Goal: Transaction & Acquisition: Book appointment/travel/reservation

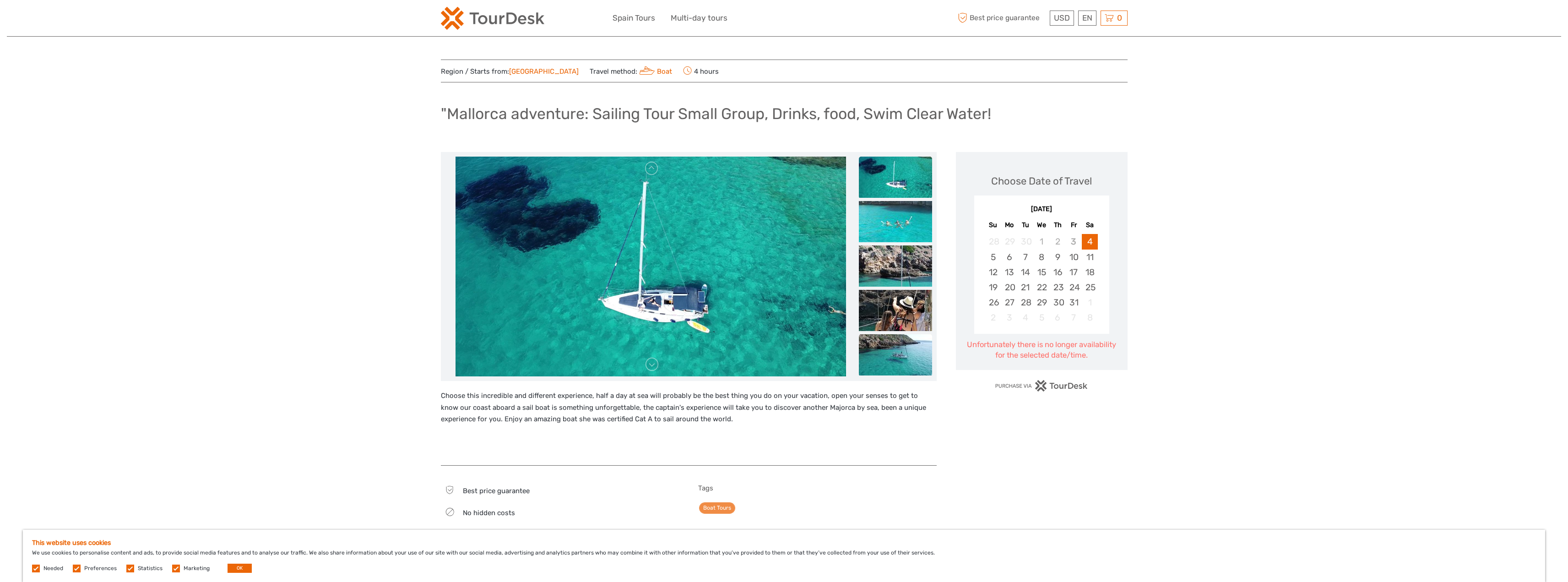
click at [898, 342] on img at bounding box center [895, 355] width 73 height 41
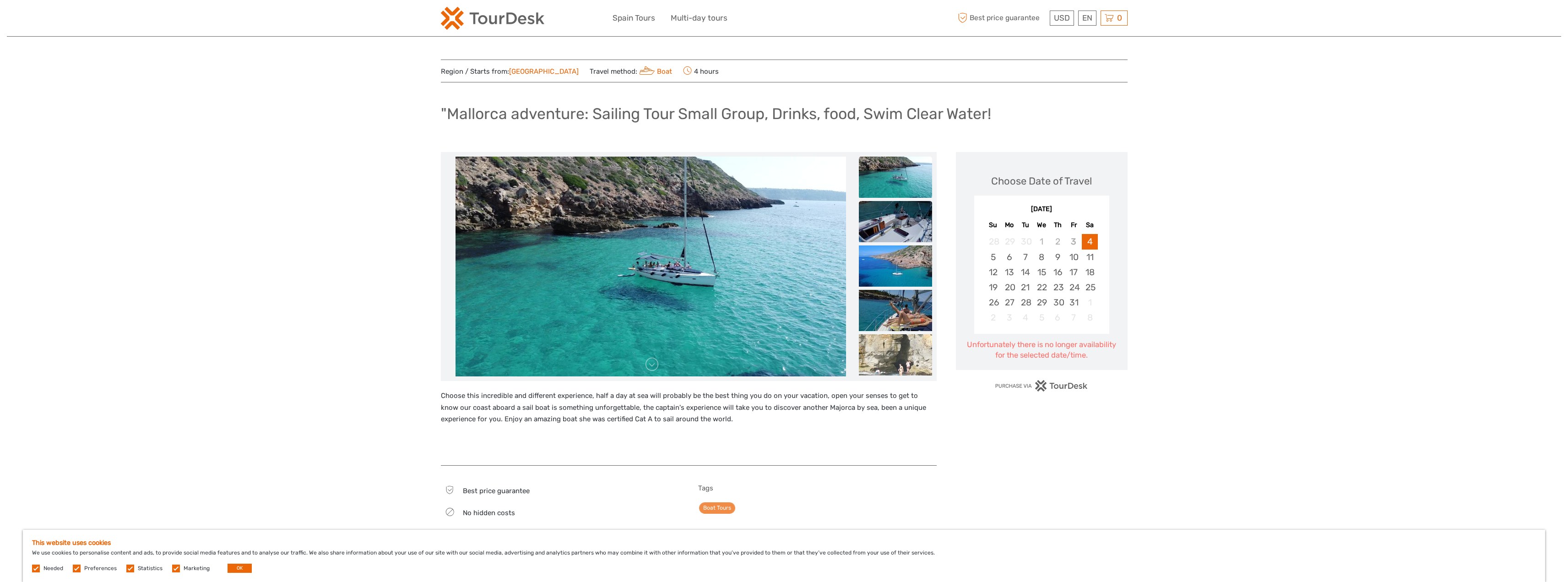
click at [903, 217] on img at bounding box center [895, 222] width 73 height 41
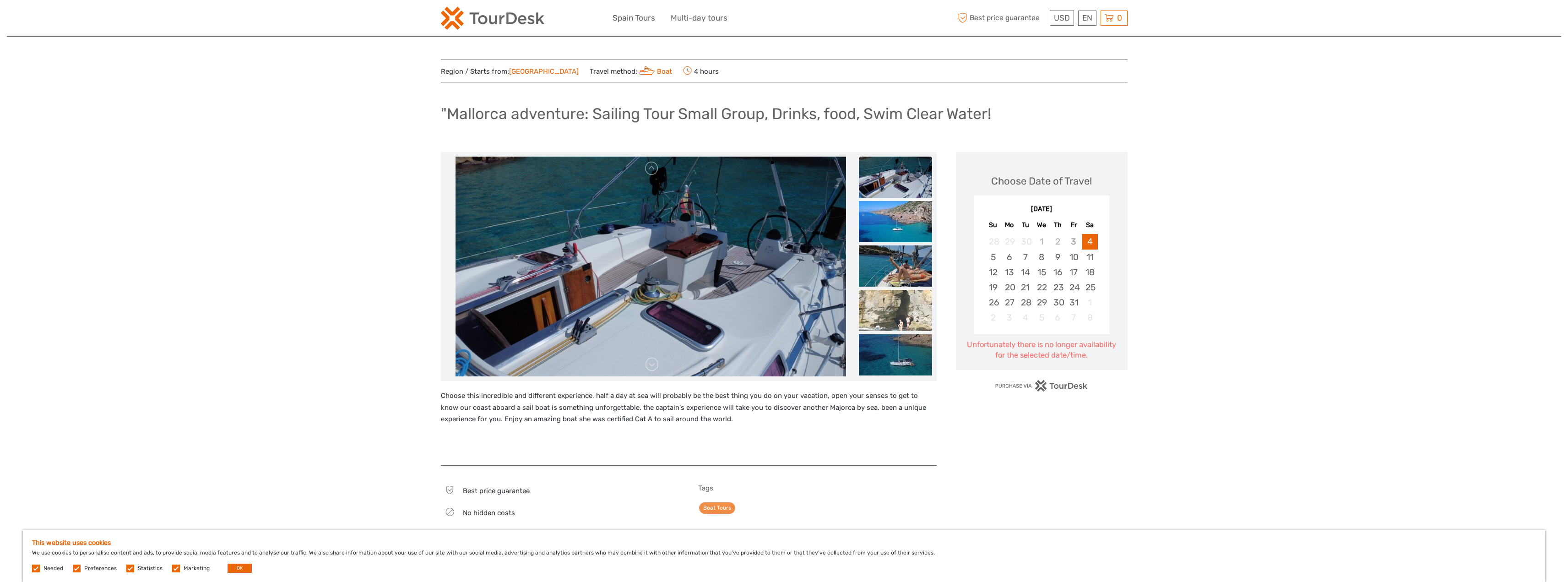
click at [891, 294] on img at bounding box center [895, 310] width 73 height 41
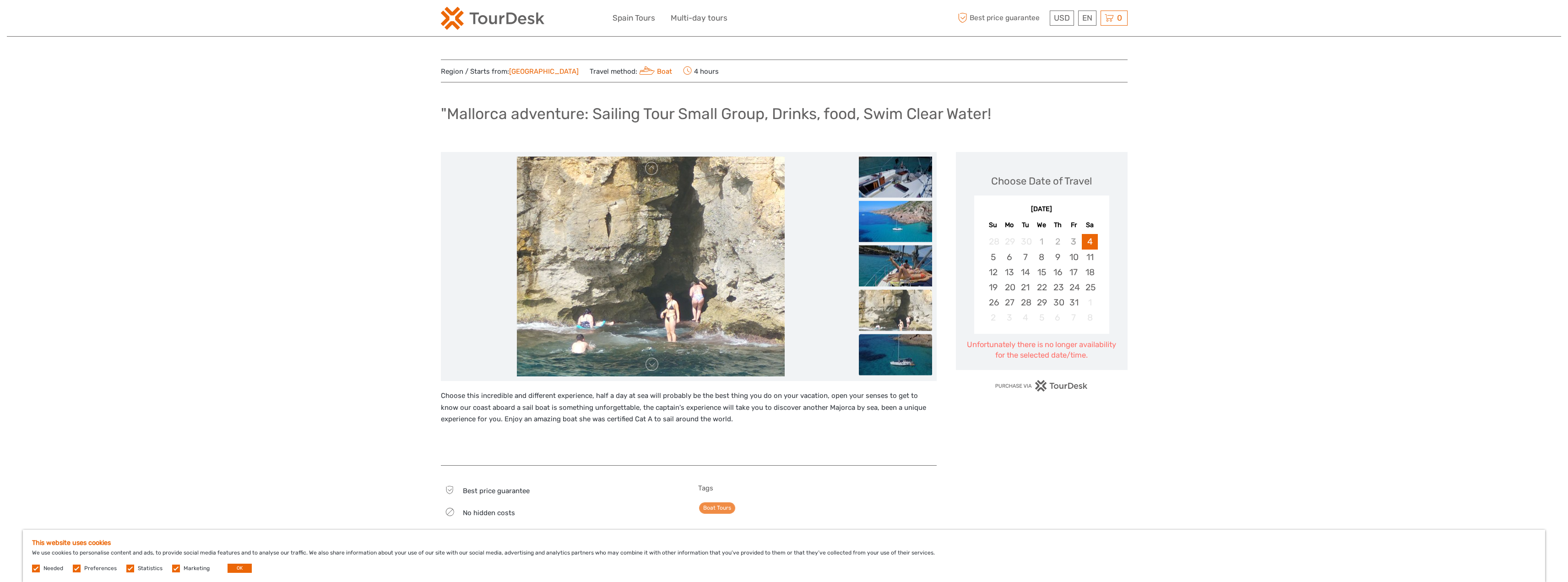
click at [881, 346] on img at bounding box center [895, 355] width 73 height 41
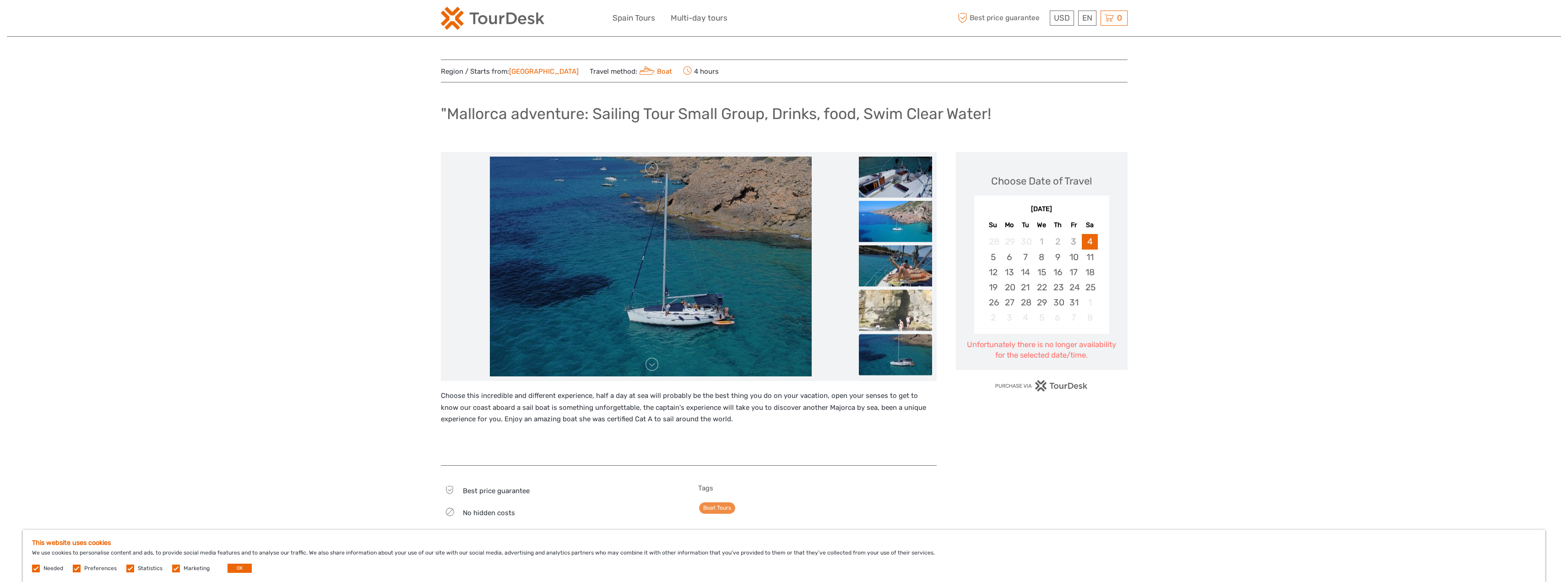
click at [888, 291] on img at bounding box center [895, 310] width 73 height 41
click at [642, 14] on link "Spain Tours" at bounding box center [634, 18] width 43 height 13
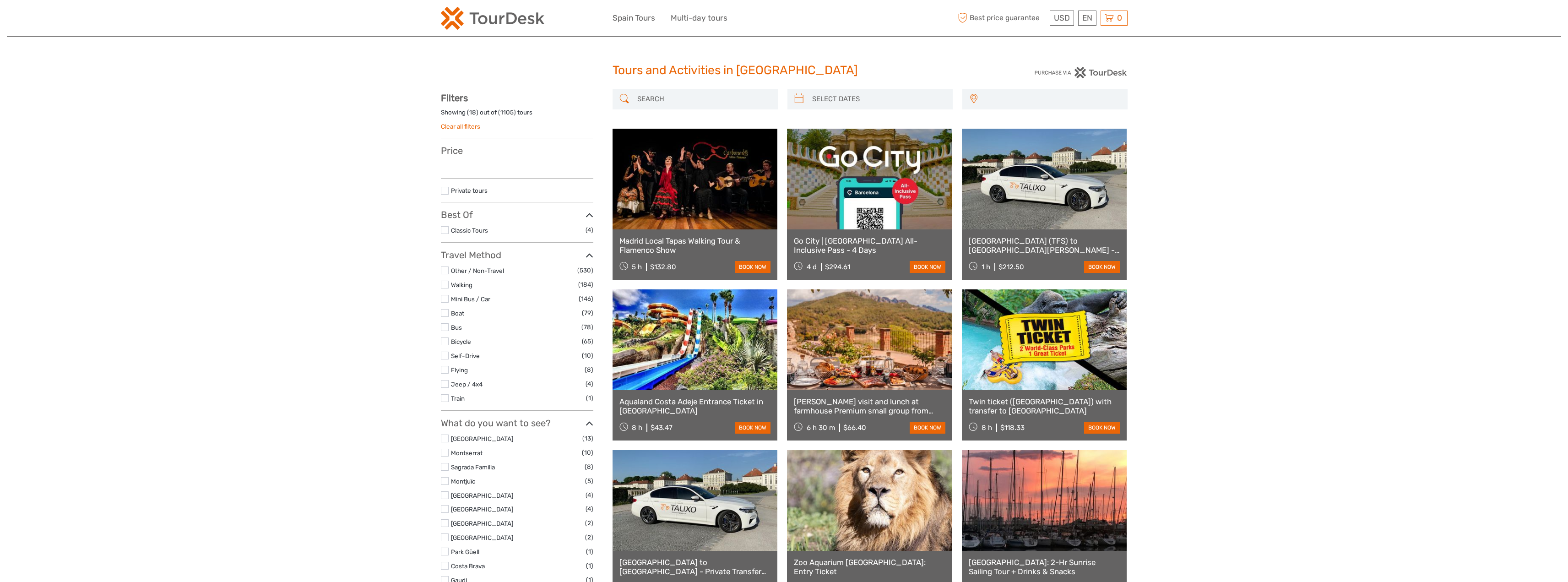
select select
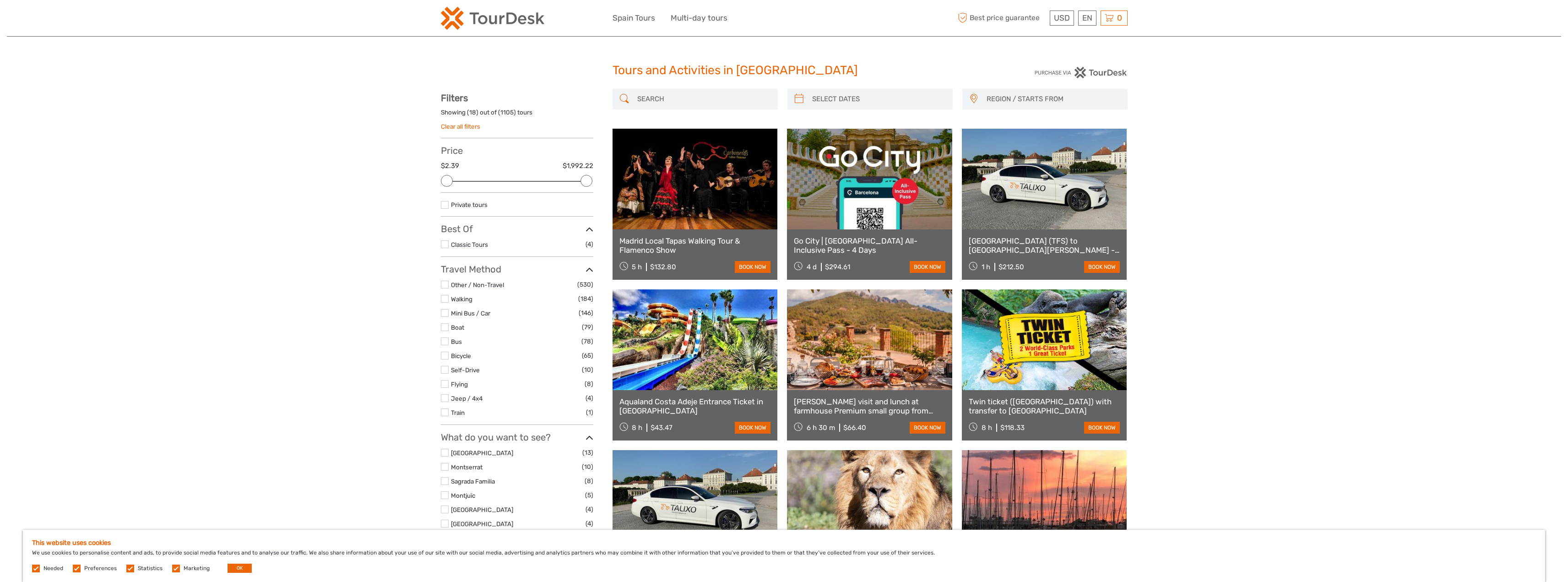
click at [447, 326] on label at bounding box center [444, 327] width 8 height 8
click at [0, 0] on input "checkbox" at bounding box center [0, 0] width 0 height 0
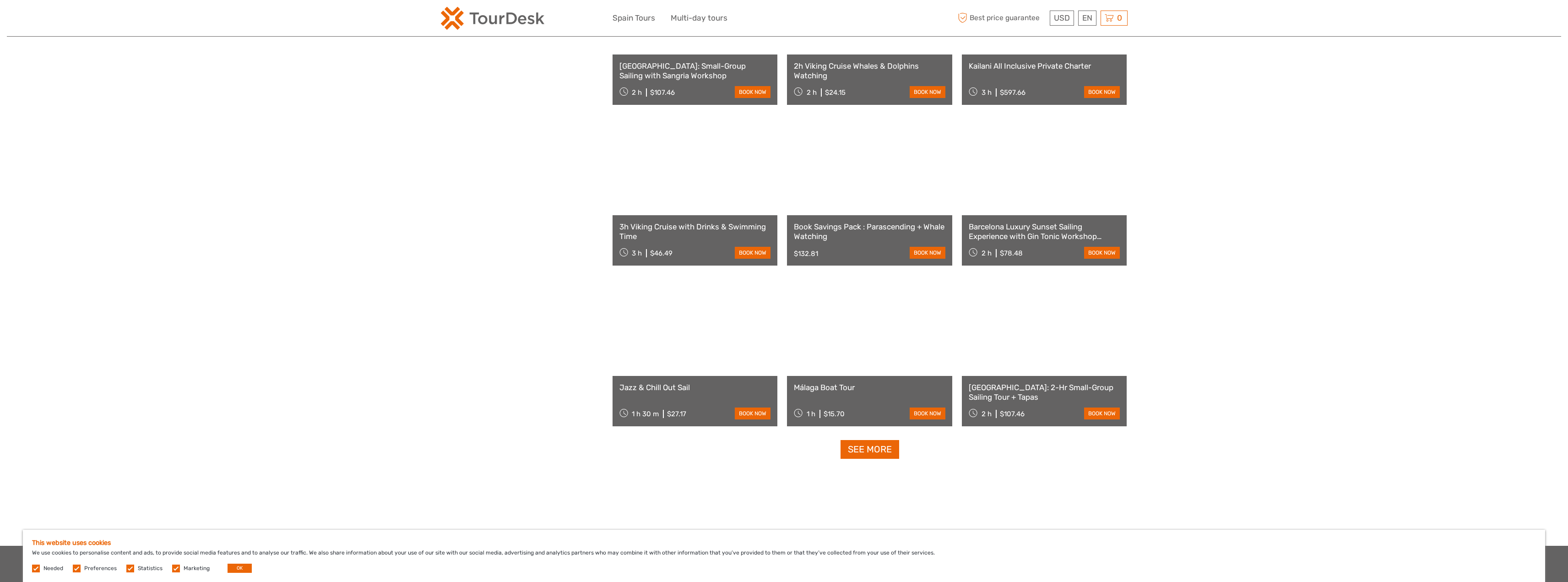
scroll to position [647, 0]
